Goal: Transaction & Acquisition: Purchase product/service

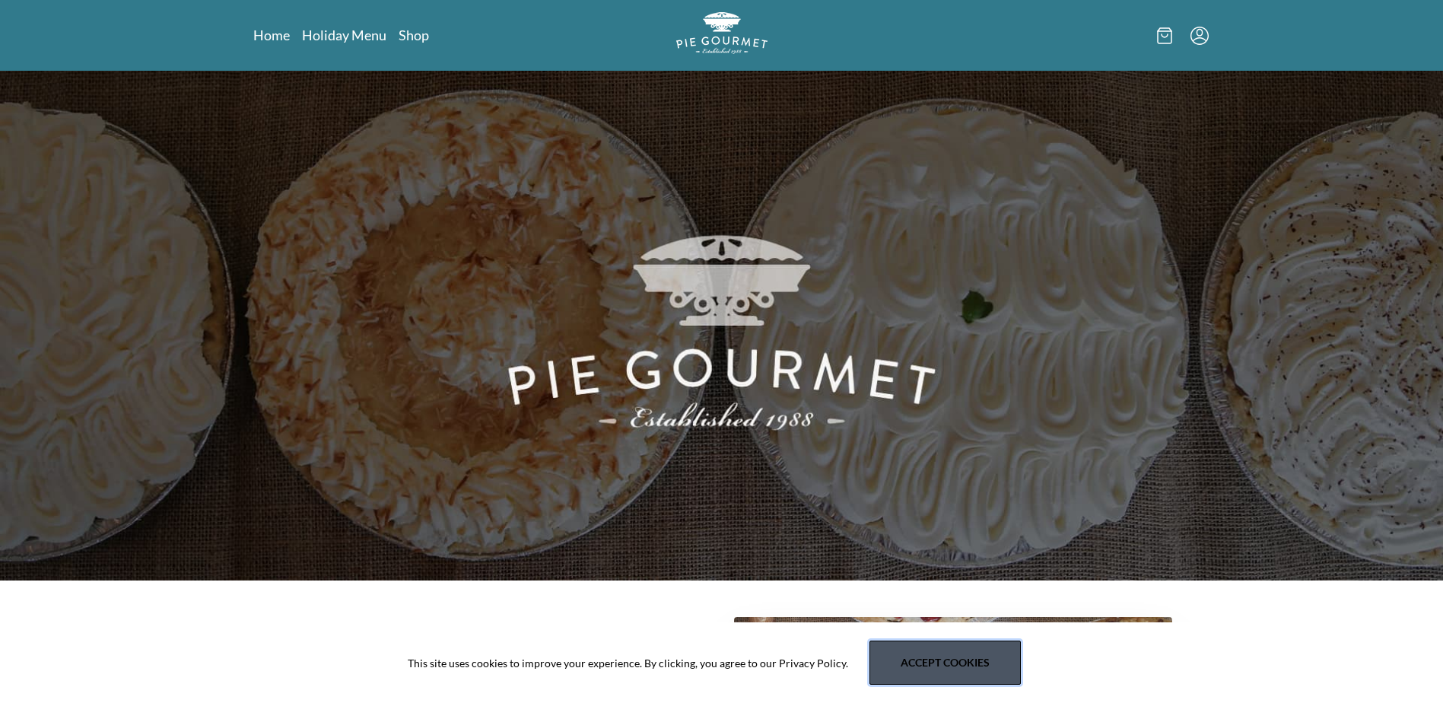
click at [942, 650] on button "Accept cookies" at bounding box center [944, 662] width 151 height 44
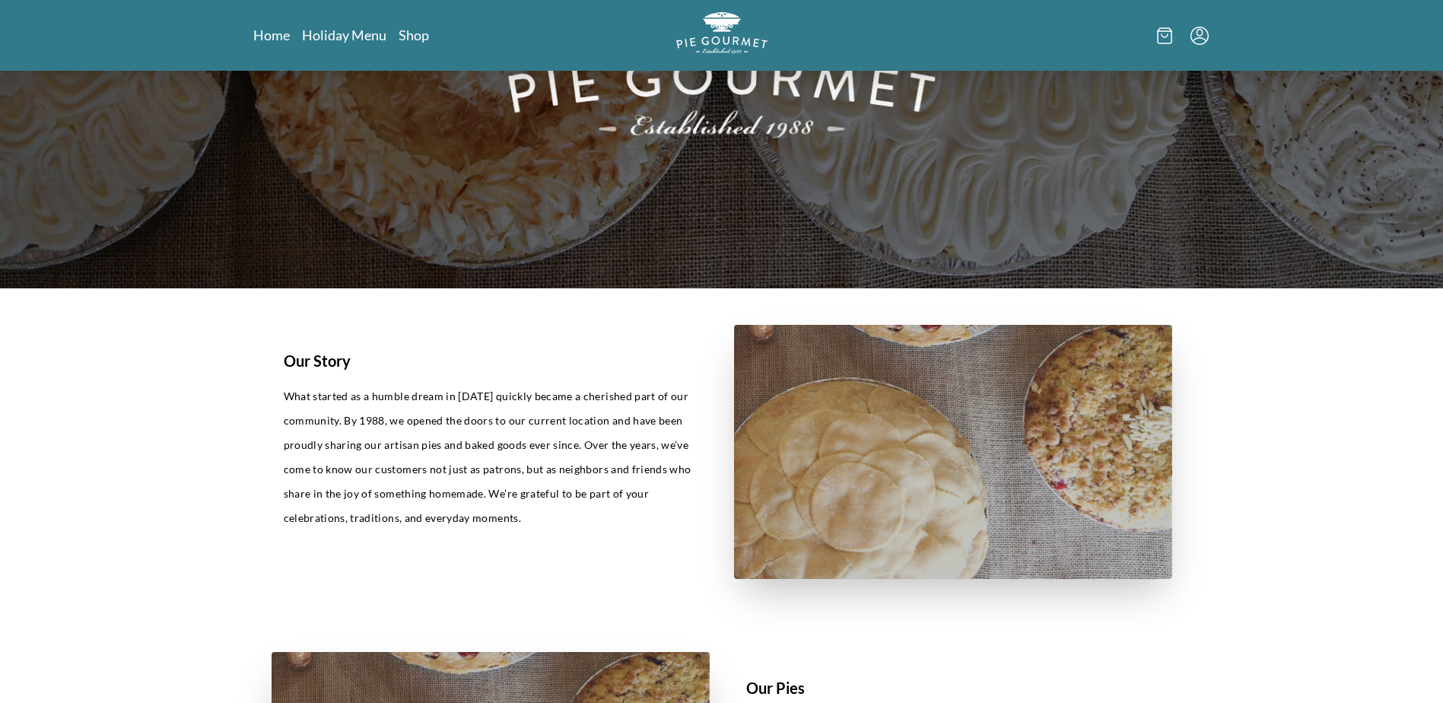
scroll to position [304, 0]
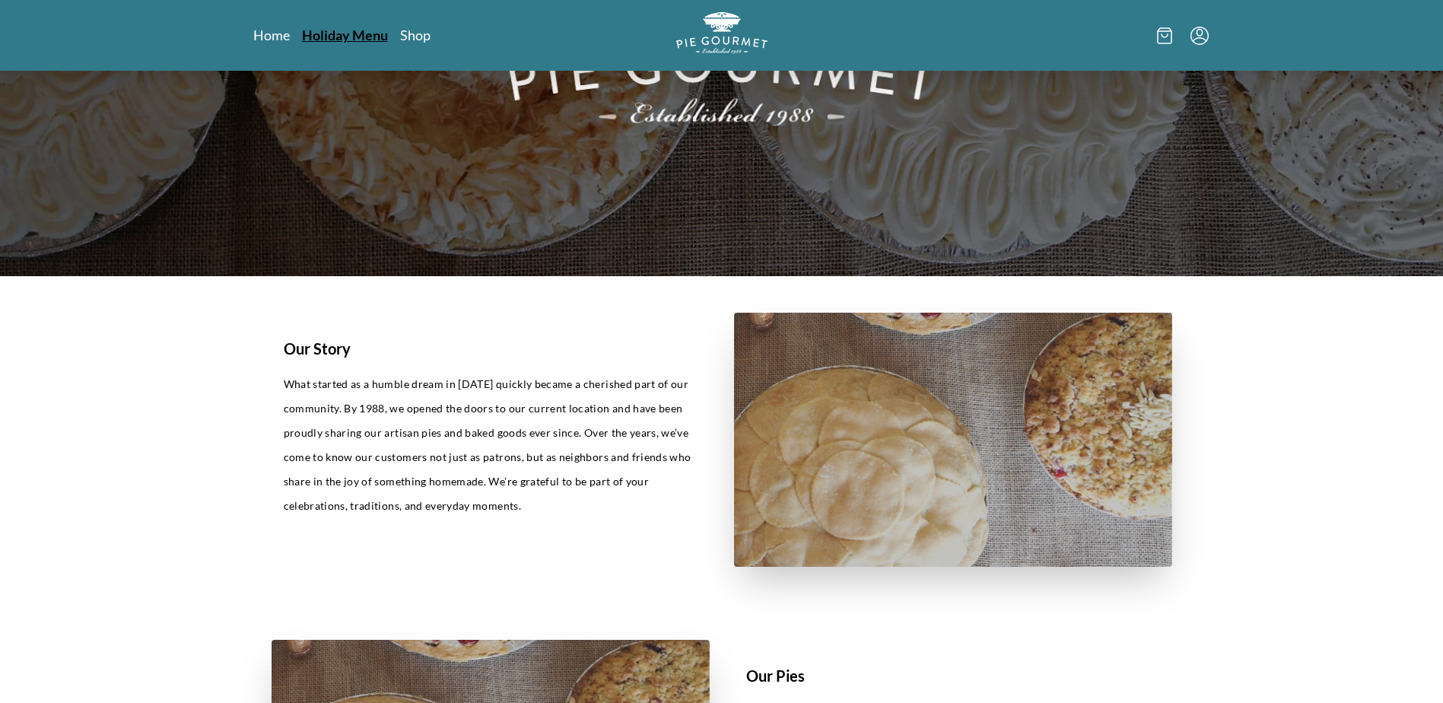
click at [335, 34] on link "Holiday Menu" at bounding box center [345, 35] width 86 height 18
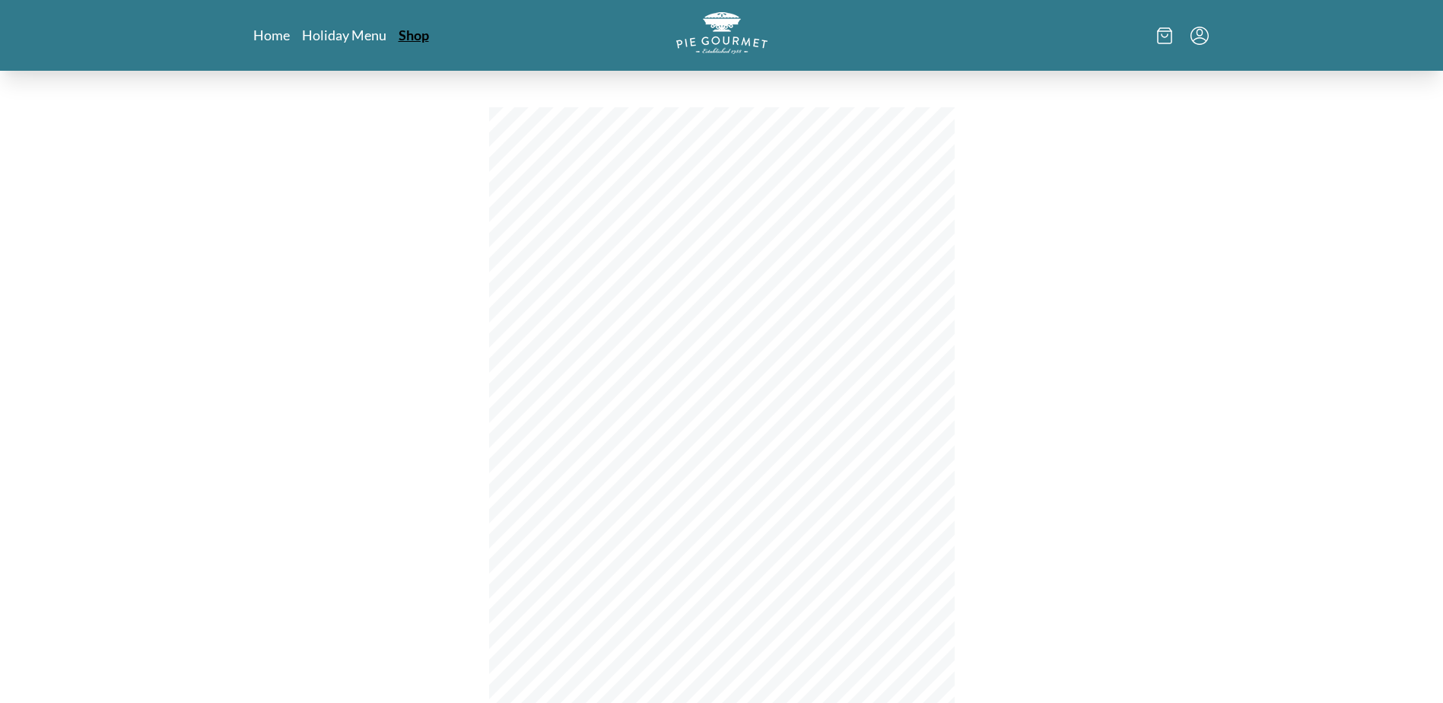
click at [409, 32] on link "Shop" at bounding box center [414, 35] width 30 height 18
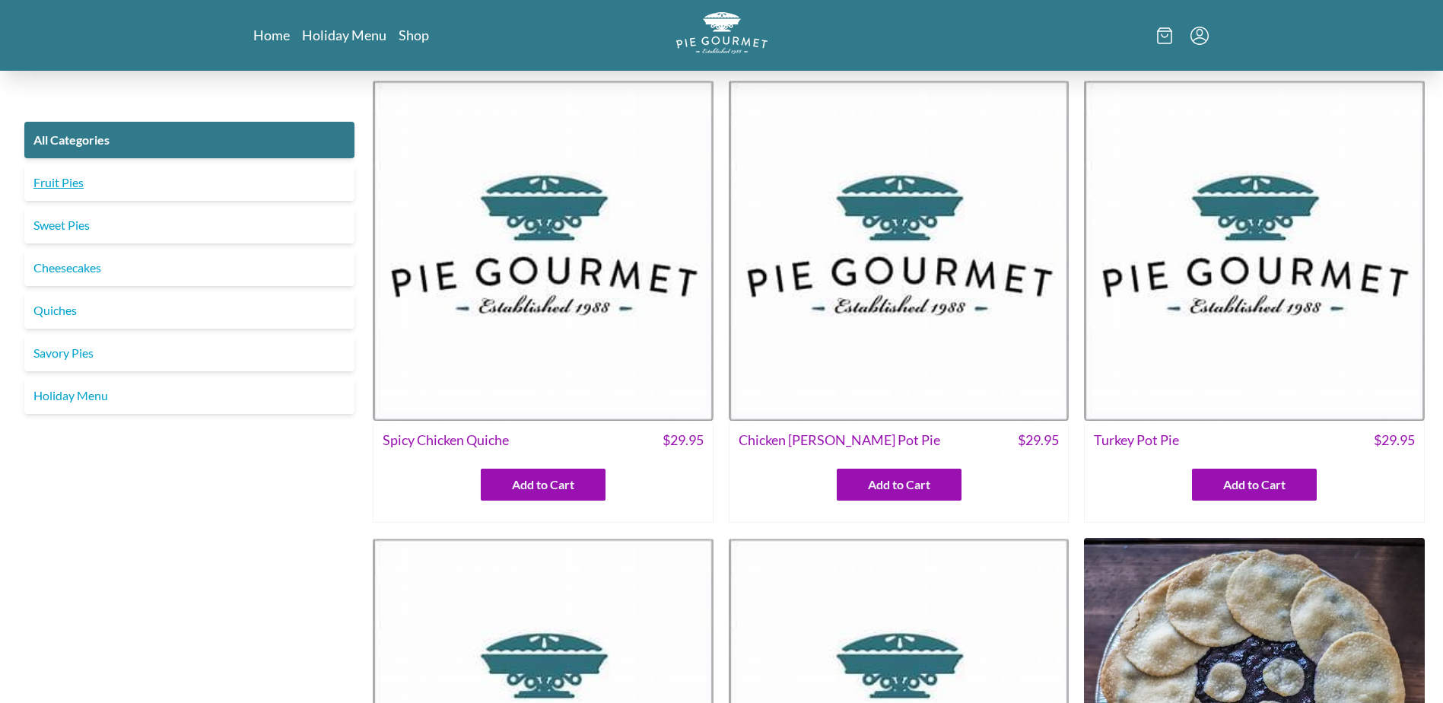
click at [155, 180] on link "Fruit Pies" at bounding box center [189, 182] width 330 height 37
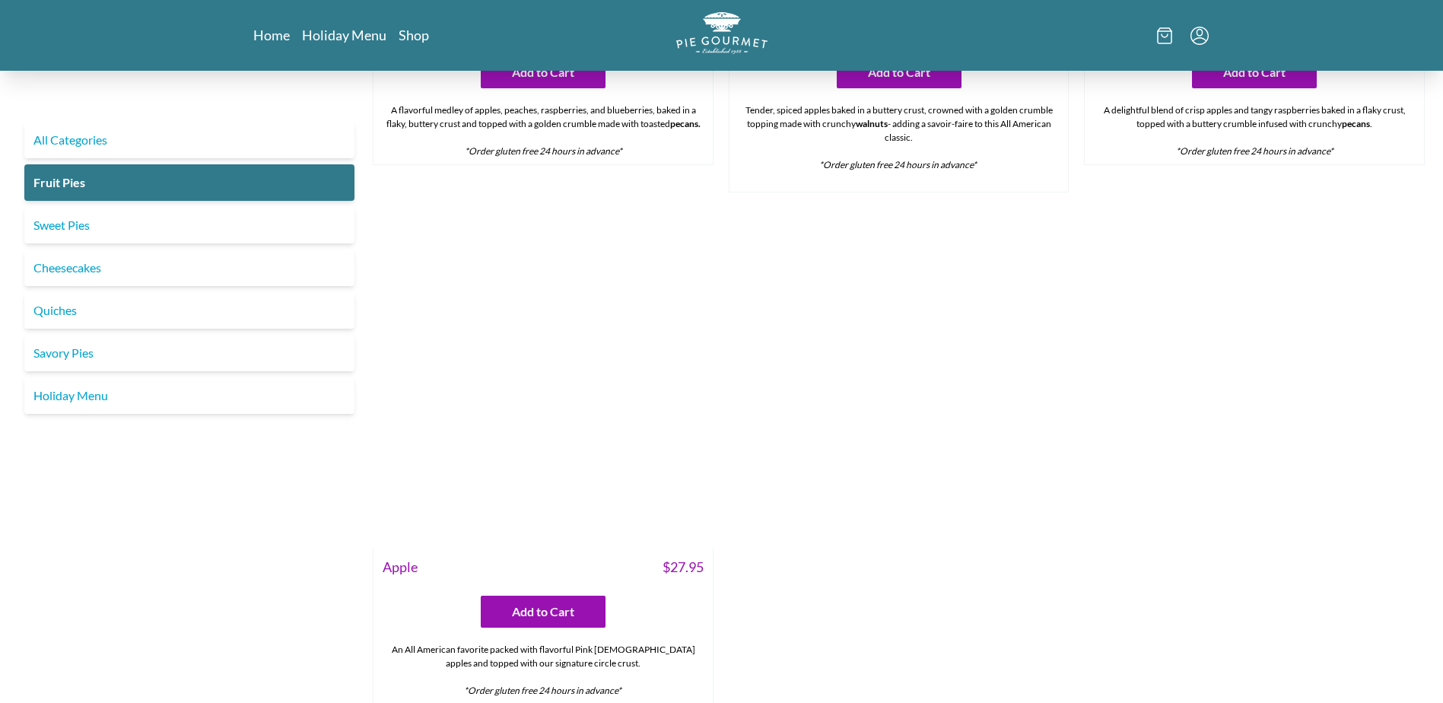
scroll to position [1521, 0]
